Goal: Transaction & Acquisition: Purchase product/service

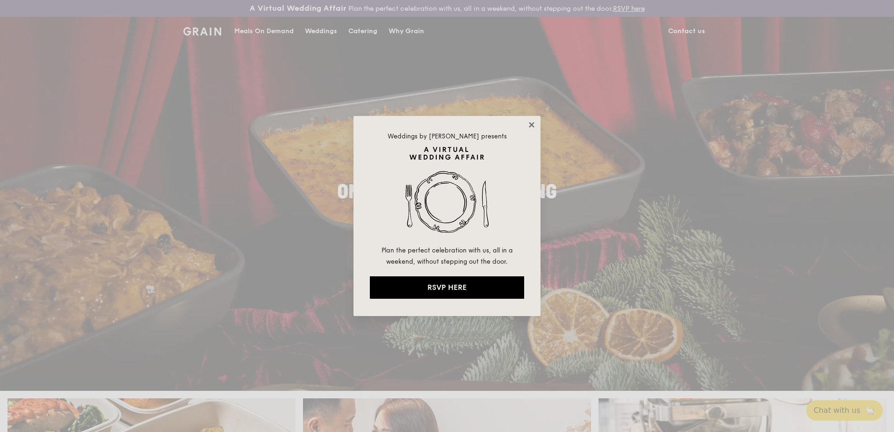
click at [531, 125] on icon at bounding box center [531, 124] width 5 height 5
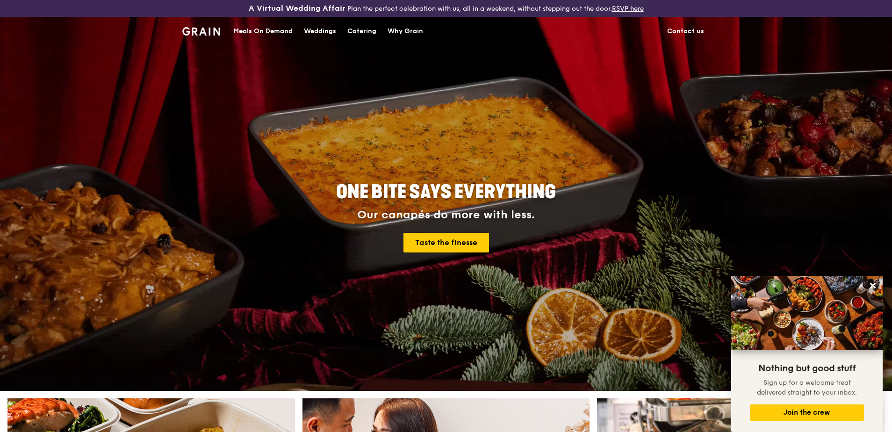
click at [367, 29] on div "Catering" at bounding box center [361, 31] width 29 height 28
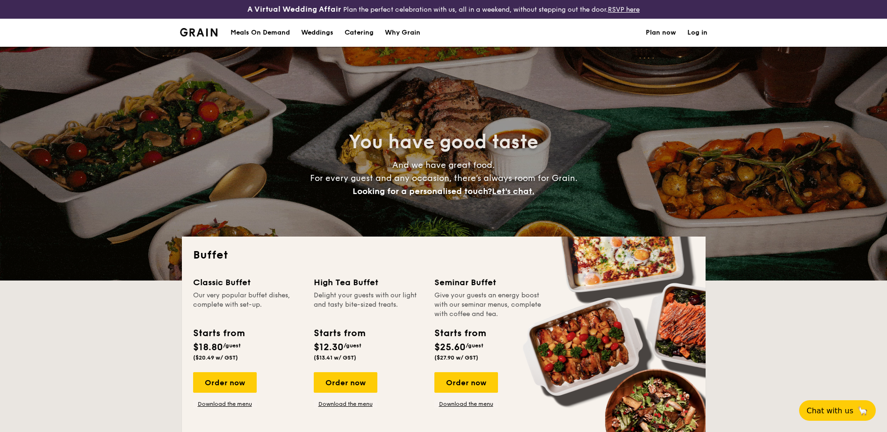
select select
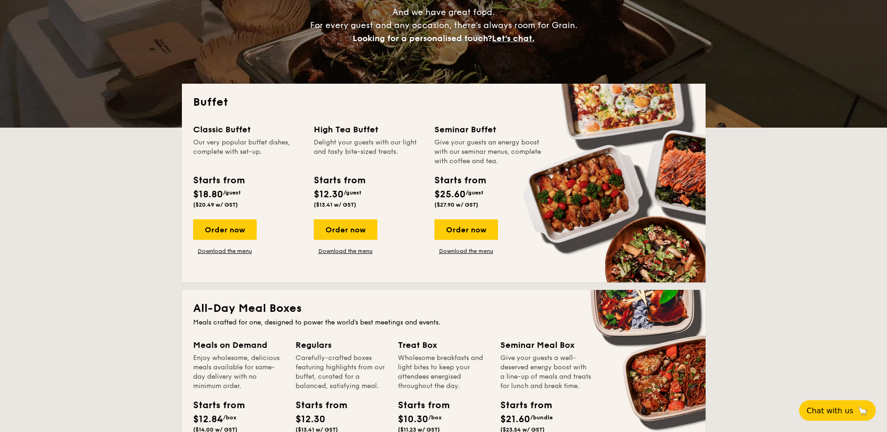
scroll to position [374, 0]
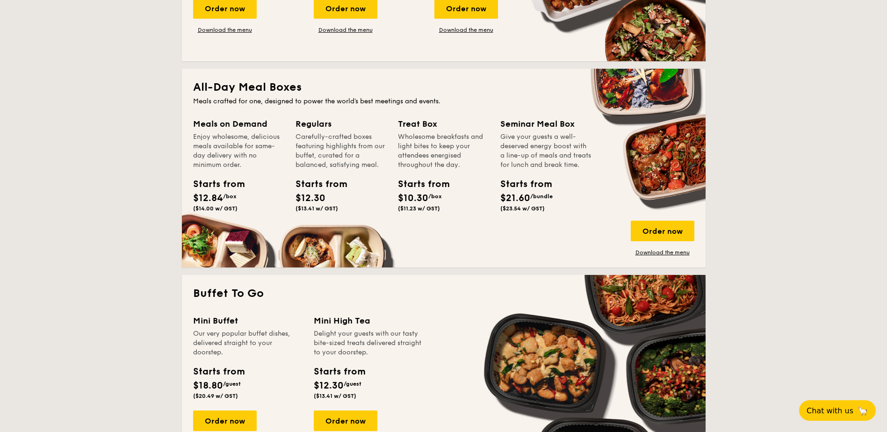
click at [415, 134] on div "Wholesome breakfasts and light bites to keep your attendees energised throughou…" at bounding box center [443, 150] width 91 height 37
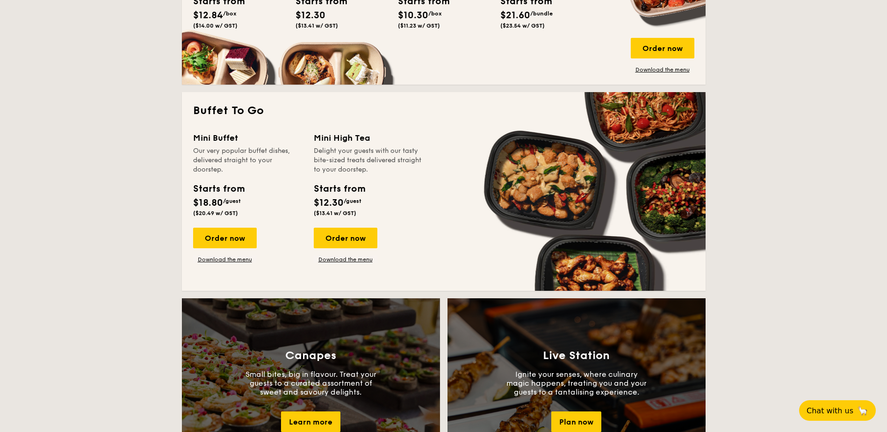
scroll to position [561, 0]
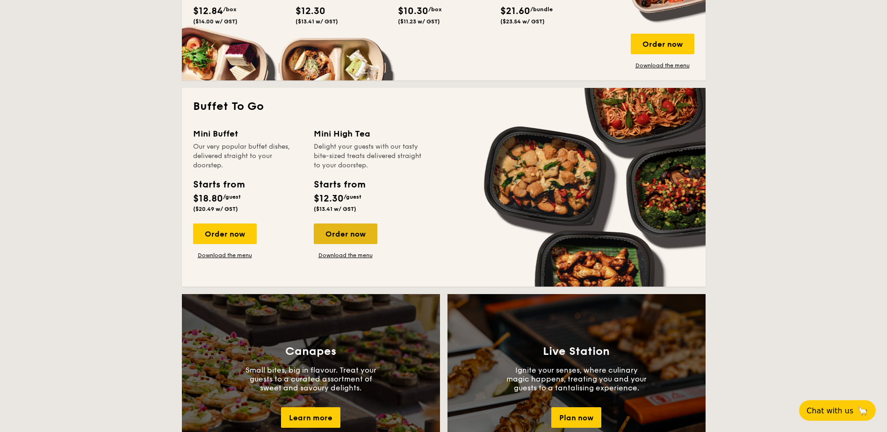
click at [346, 233] on div "Order now" at bounding box center [346, 233] width 64 height 21
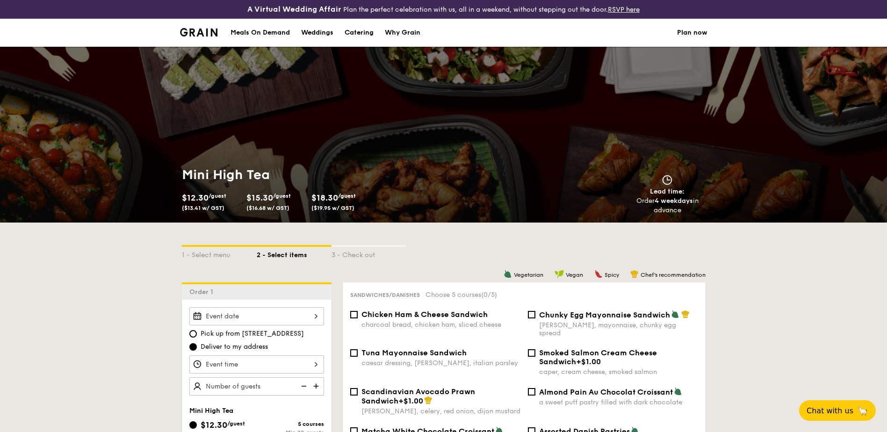
select select
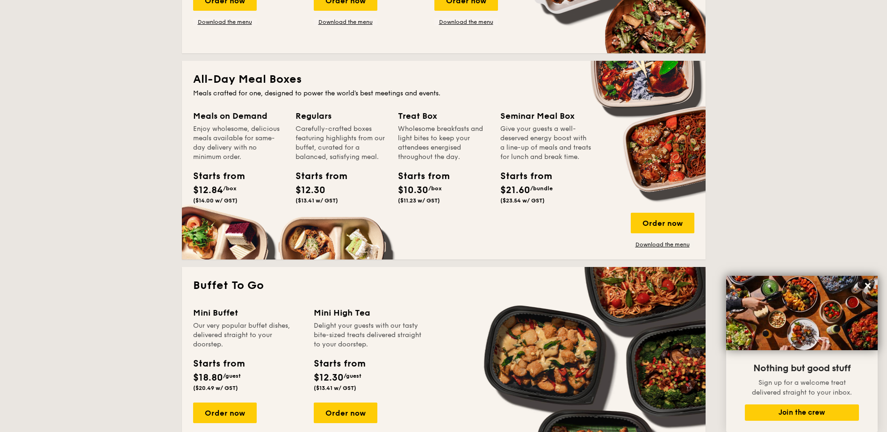
scroll to position [357, 0]
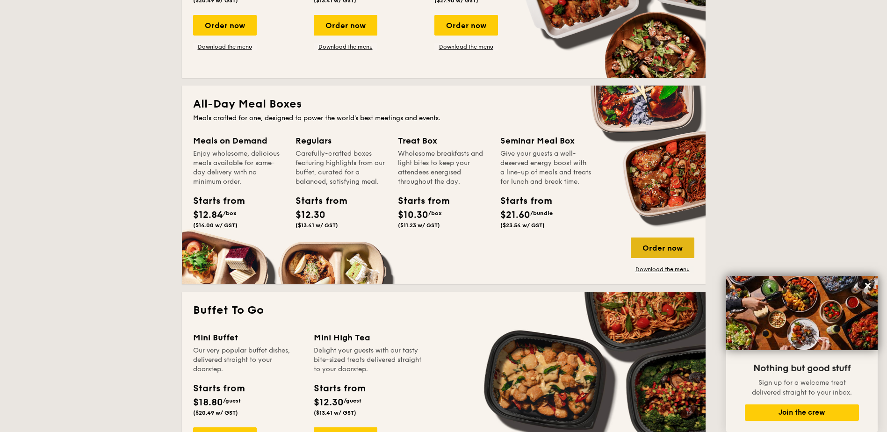
click at [647, 246] on div "Order now" at bounding box center [663, 247] width 64 height 21
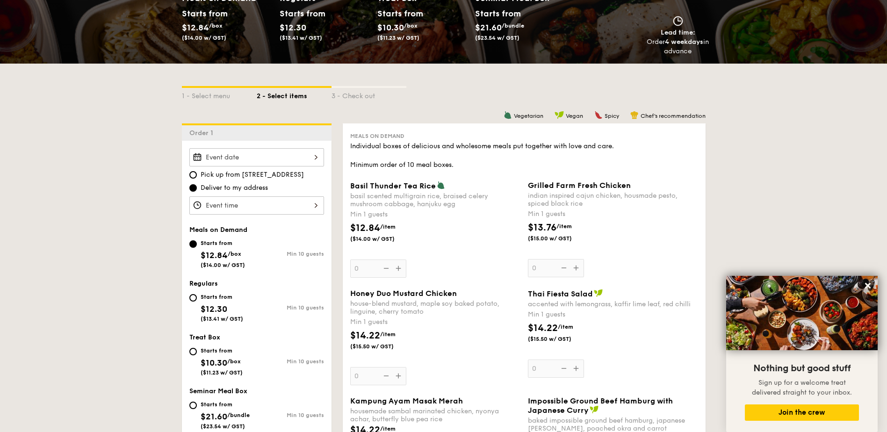
scroll to position [206, 0]
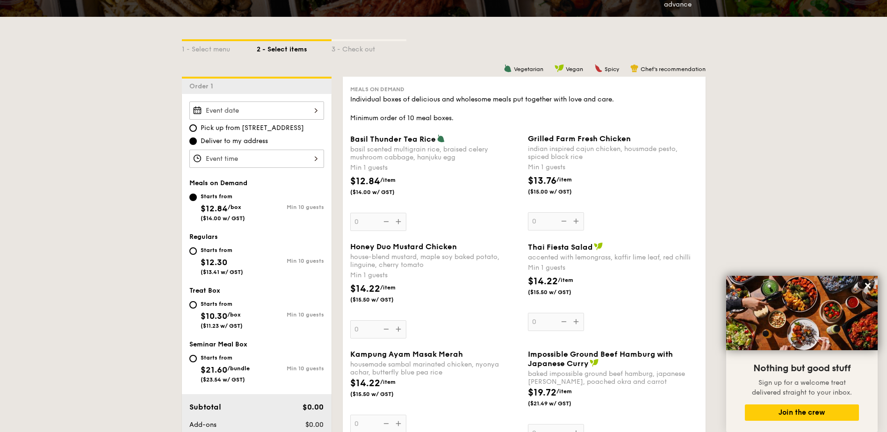
click at [209, 313] on span "$10.30" at bounding box center [214, 316] width 27 height 10
click at [197, 309] on input "Starts from $10.30 /box ($11.23 w/ GST) Min 10 guests" at bounding box center [192, 304] width 7 height 7
radio input "true"
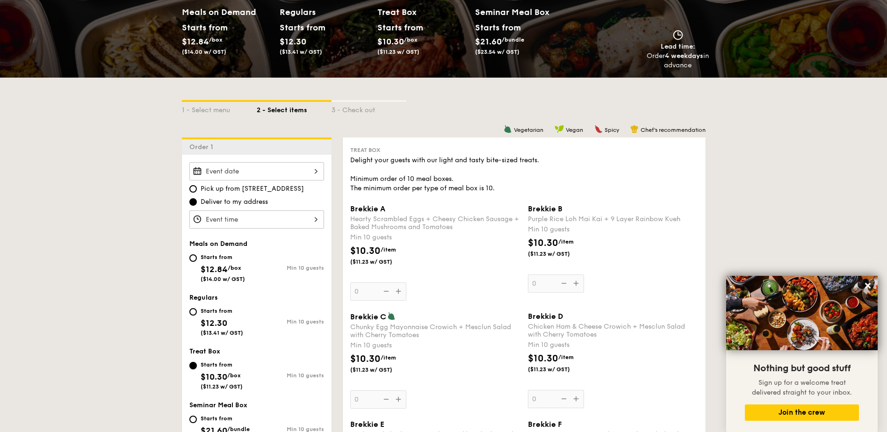
scroll to position [0, 0]
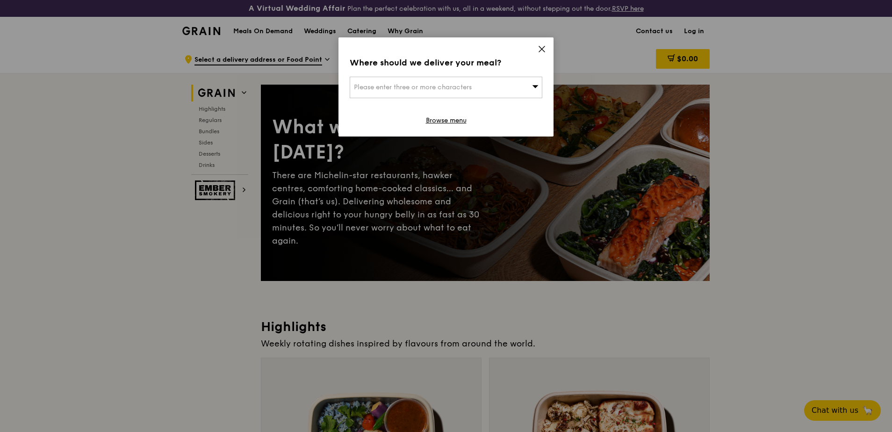
click at [542, 48] on icon at bounding box center [542, 49] width 8 height 8
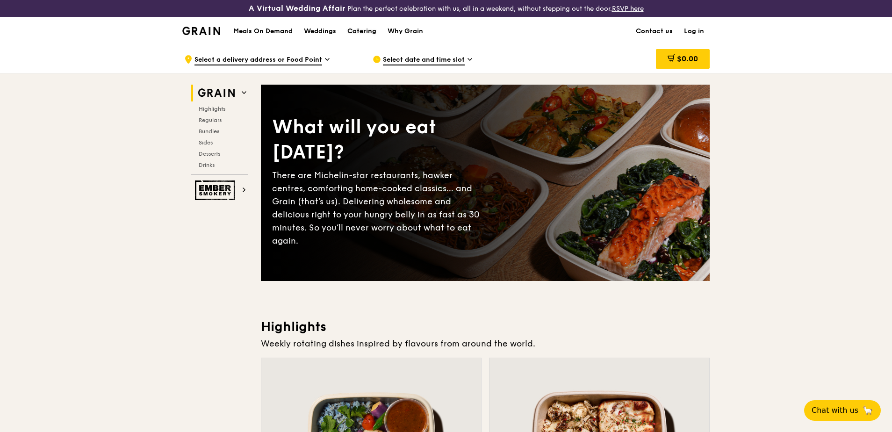
click at [356, 32] on div "Catering" at bounding box center [361, 31] width 29 height 28
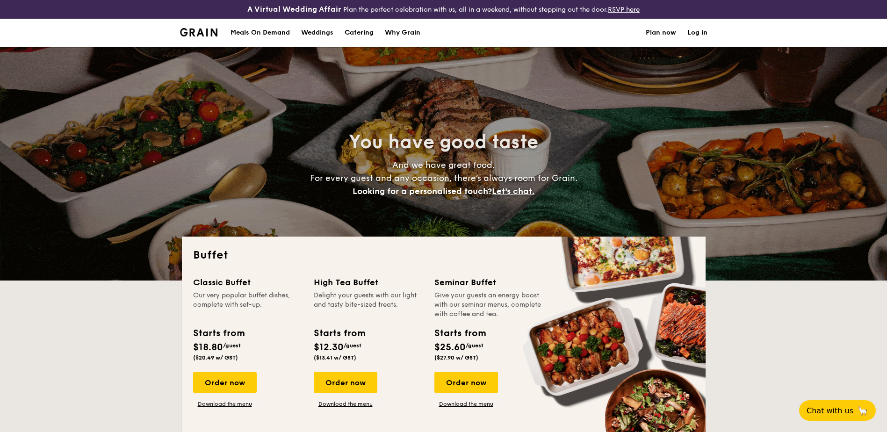
select select
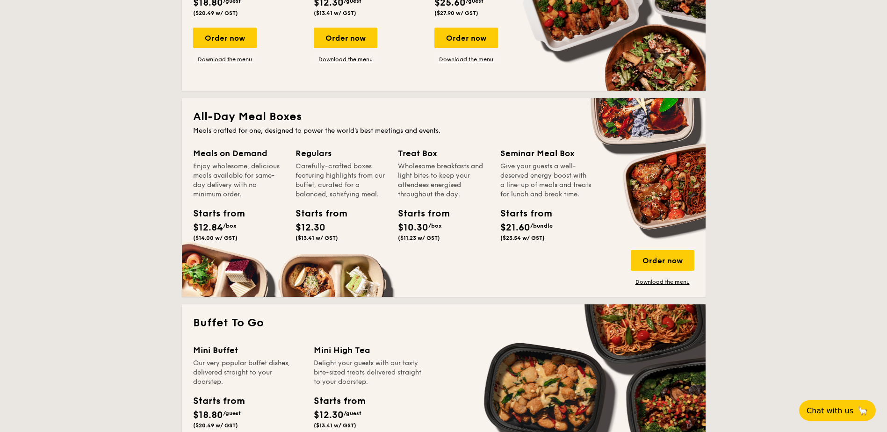
scroll to position [374, 0]
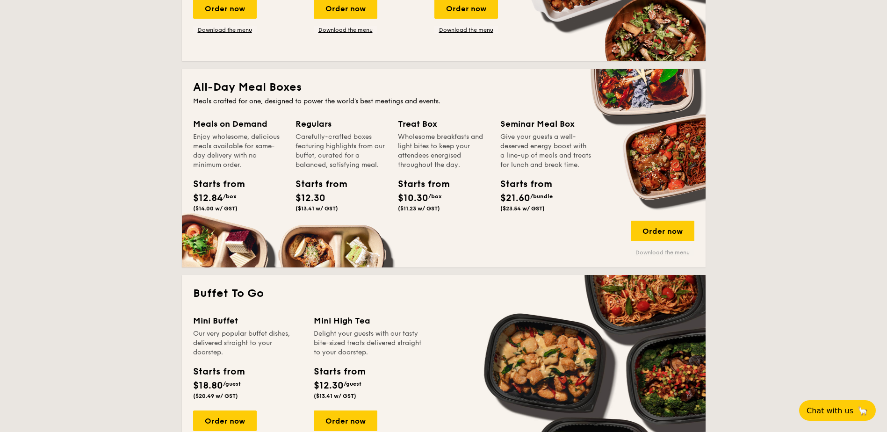
click at [646, 249] on link "Download the menu" at bounding box center [663, 252] width 64 height 7
